Goal: Find specific page/section

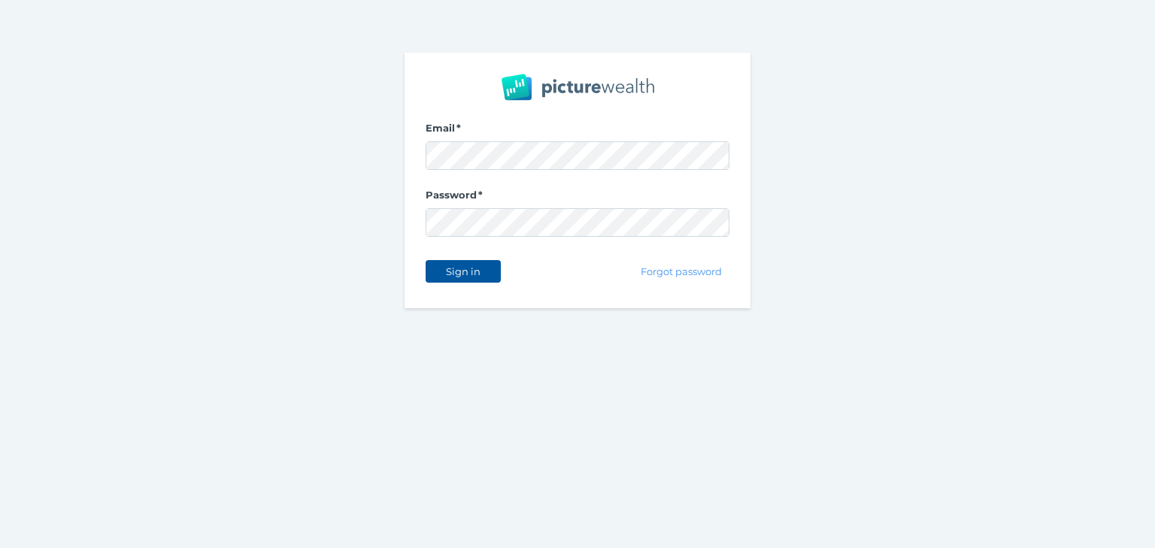
click at [469, 262] on button "Sign in" at bounding box center [463, 271] width 75 height 23
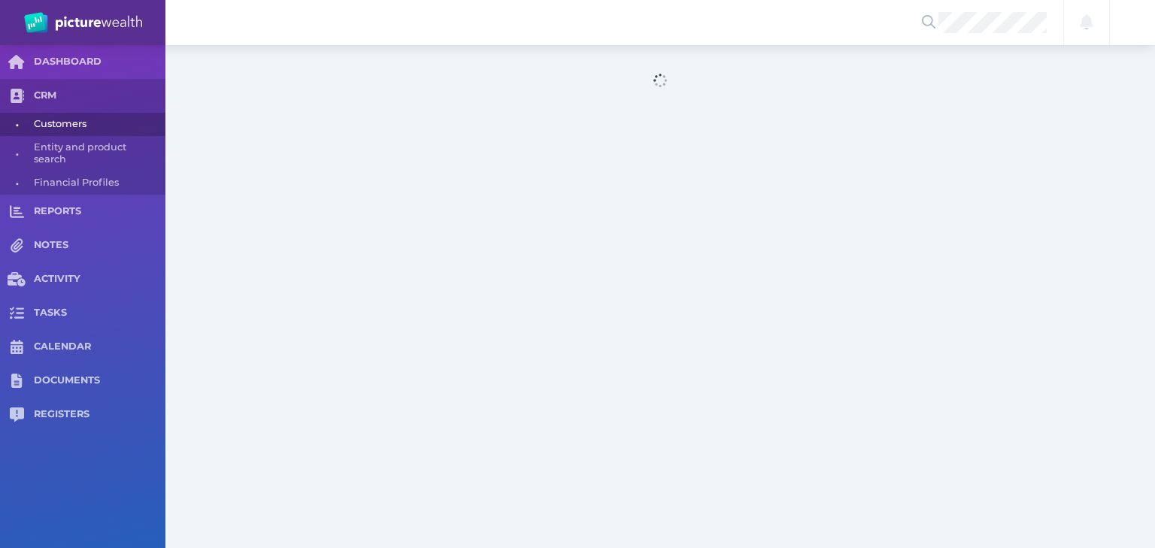
select select "25"
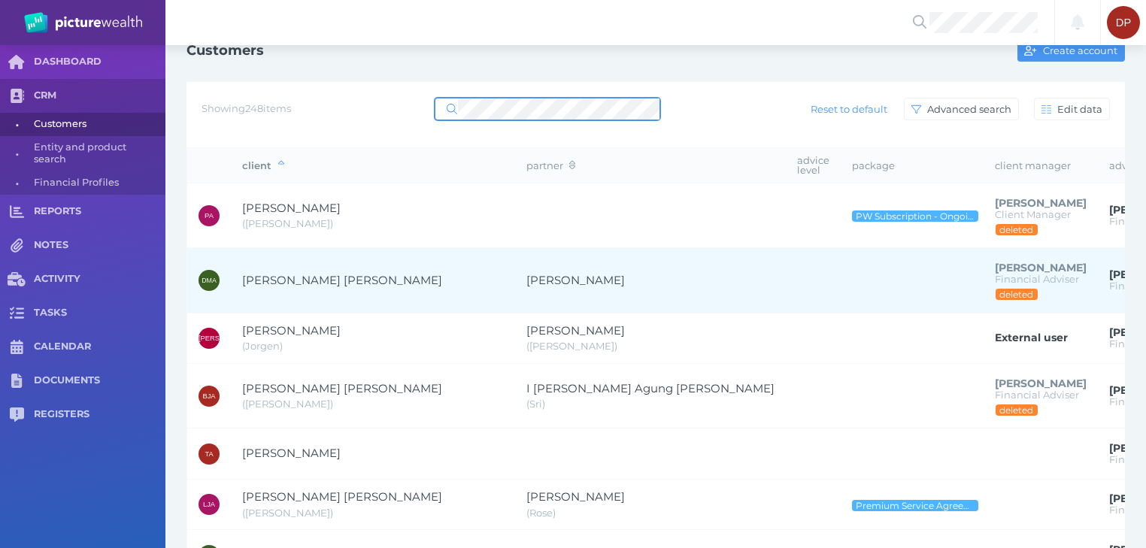
scroll to position [60, 0]
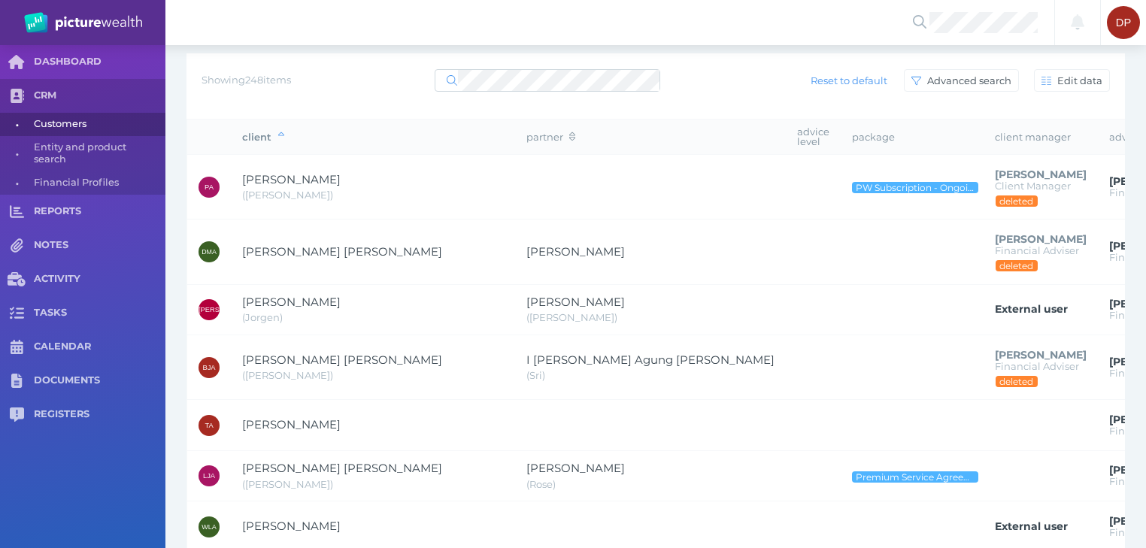
click at [510, 65] on div "Showing 248 items Reset to default Advanced search Edit data" at bounding box center [656, 81] width 908 height 32
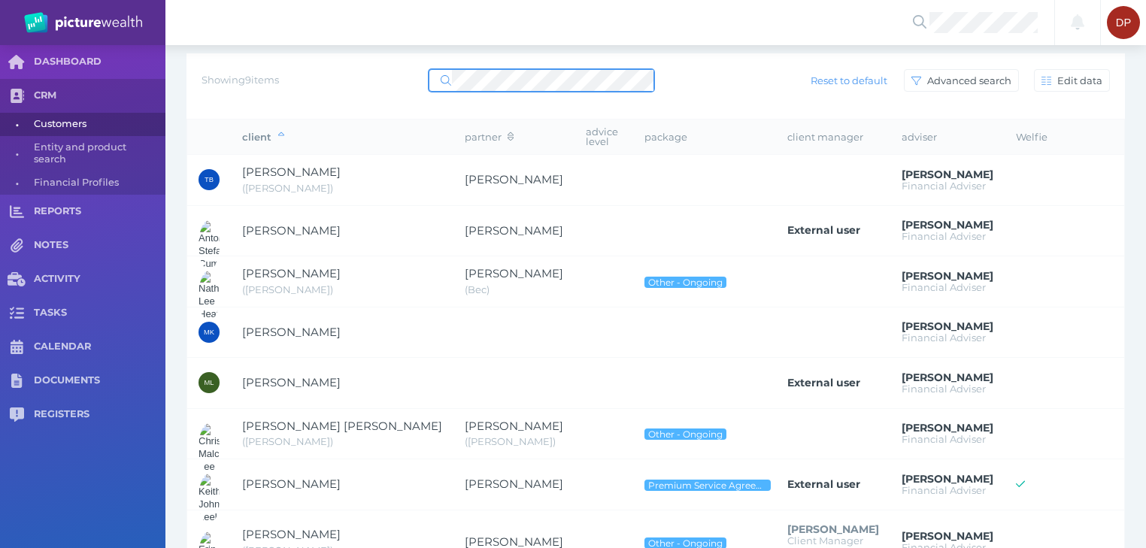
scroll to position [0, 0]
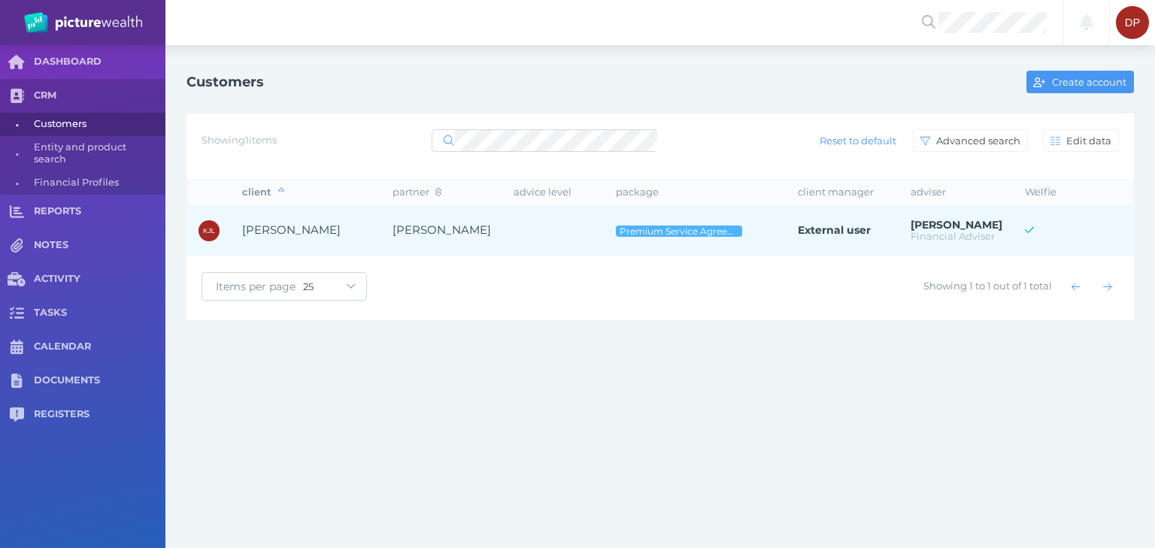
click at [262, 232] on span "[PERSON_NAME]" at bounding box center [291, 230] width 99 height 14
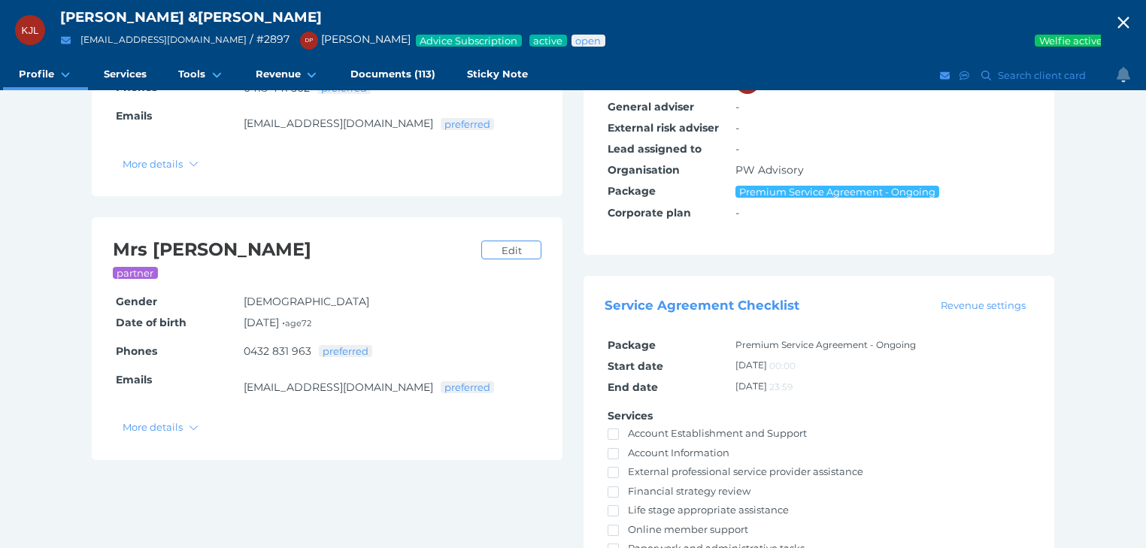
scroll to position [60, 0]
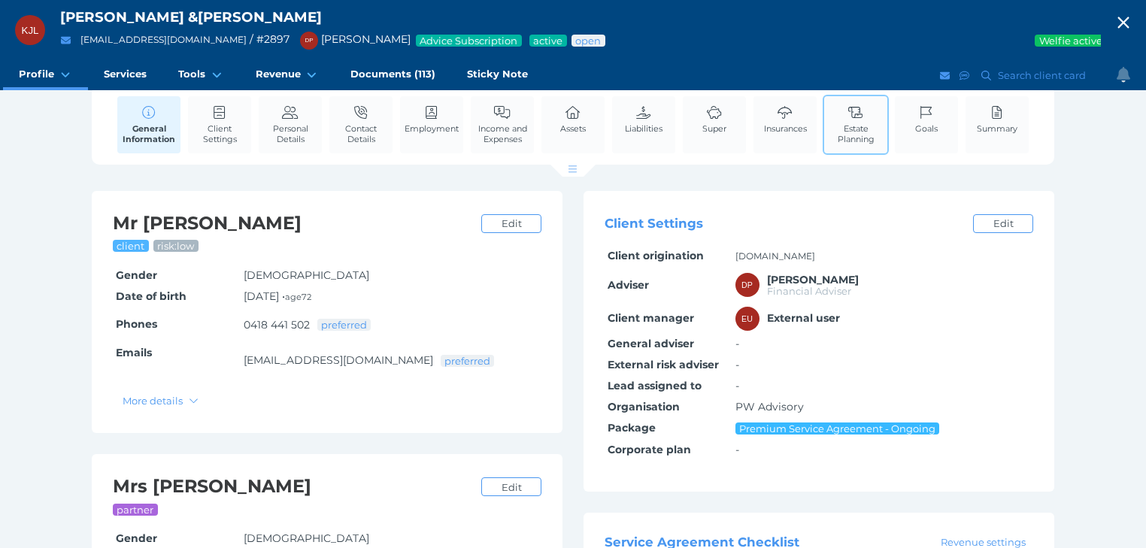
click at [856, 120] on link "Estate Planning" at bounding box center [855, 124] width 63 height 56
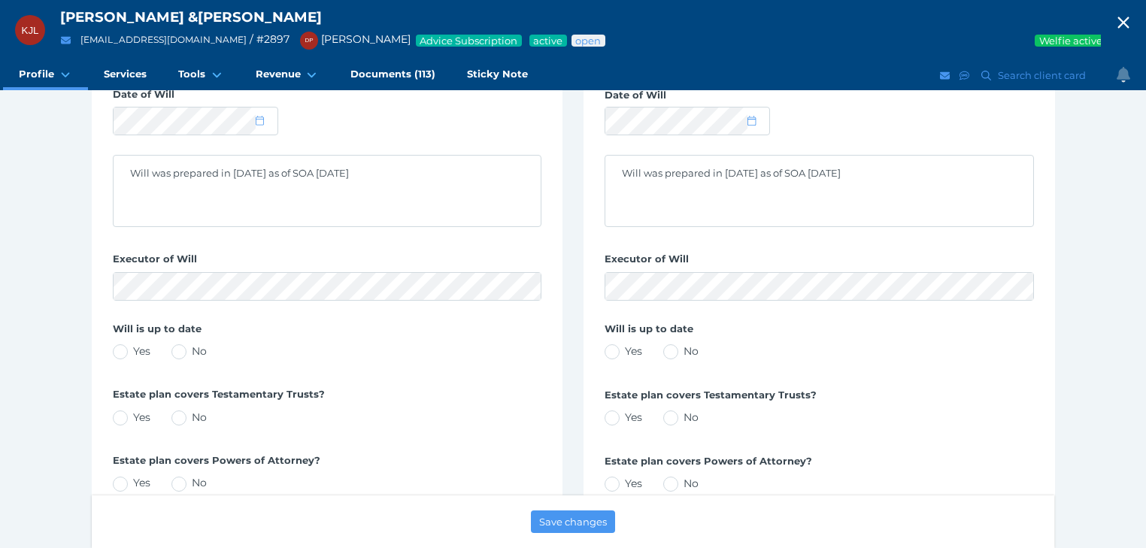
scroll to position [361, 0]
